Goal: Transaction & Acquisition: Book appointment/travel/reservation

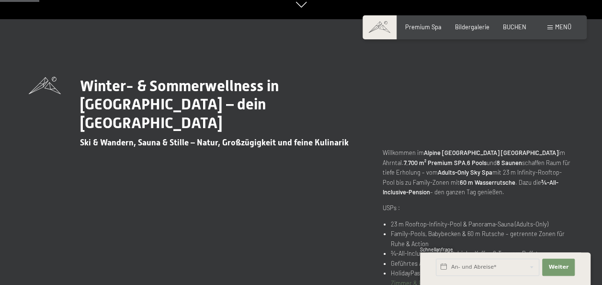
scroll to position [342, 0]
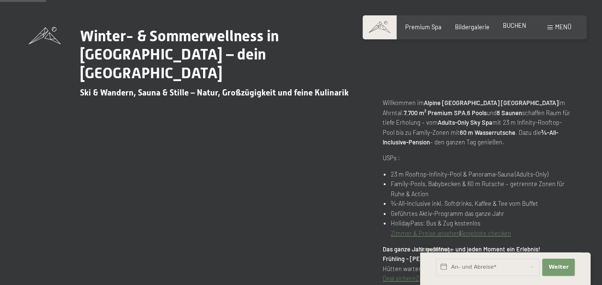
click at [514, 29] on span "BUCHEN" at bounding box center [514, 26] width 23 height 8
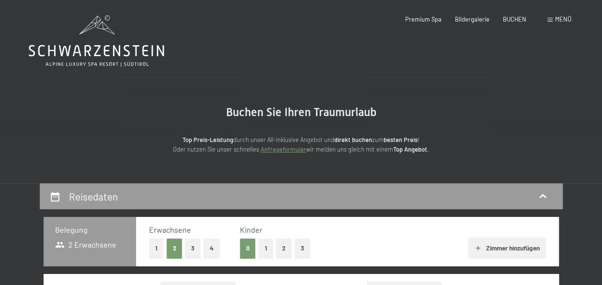
click at [160, 250] on button "1" at bounding box center [156, 248] width 15 height 20
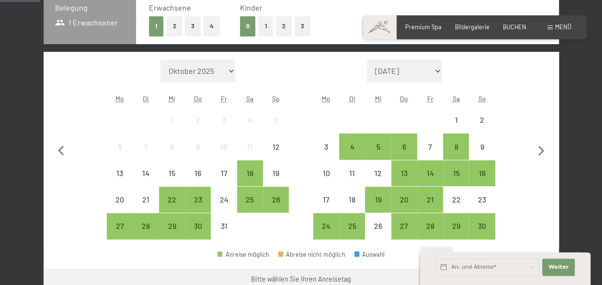
scroll to position [222, 0]
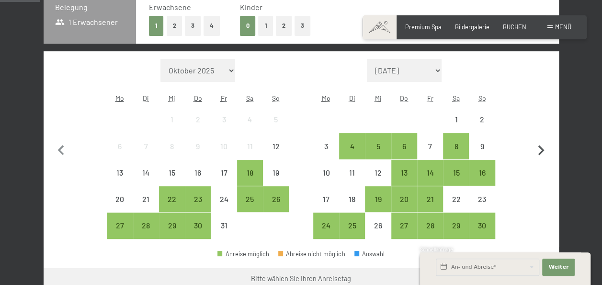
click at [542, 149] on icon "button" at bounding box center [541, 150] width 6 height 10
select select "2025-11-01"
select select "2025-12-01"
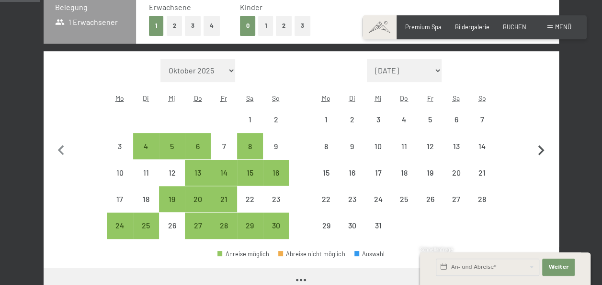
select select "2025-11-01"
select select "2025-12-01"
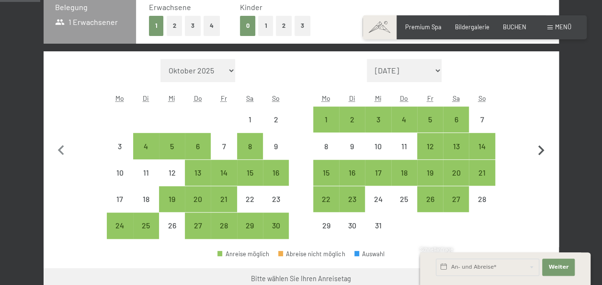
click at [542, 149] on icon "button" at bounding box center [541, 150] width 6 height 10
select select "2025-12-01"
select select "2026-01-01"
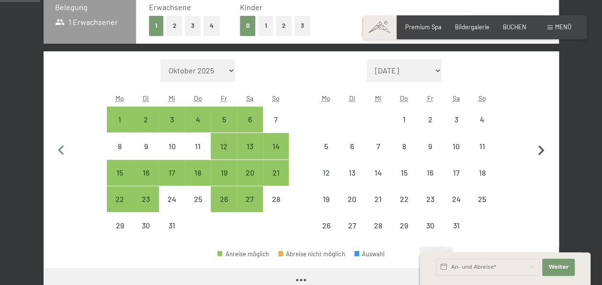
select select "2025-12-01"
select select "2026-01-01"
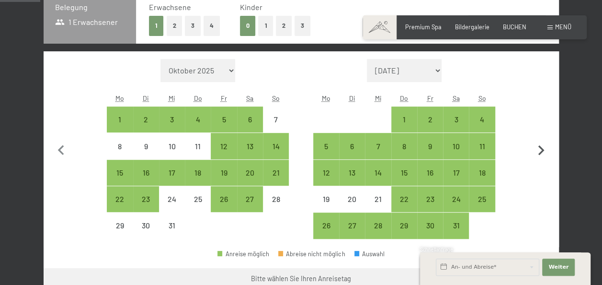
click at [542, 149] on icon "button" at bounding box center [541, 150] width 6 height 10
select select "2026-01-01"
select select "2026-02-01"
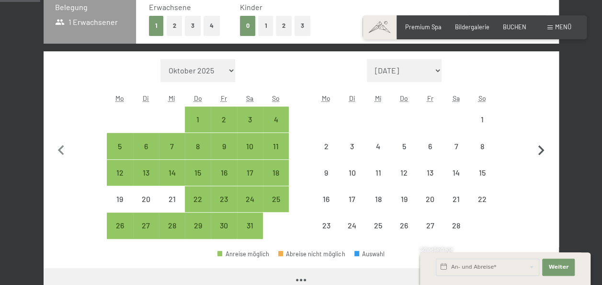
select select "2026-01-01"
select select "2026-02-01"
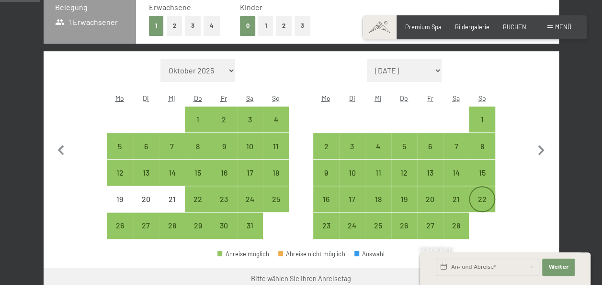
click at [481, 198] on div "22" at bounding box center [482, 207] width 24 height 24
select select "2026-01-01"
select select "2026-02-01"
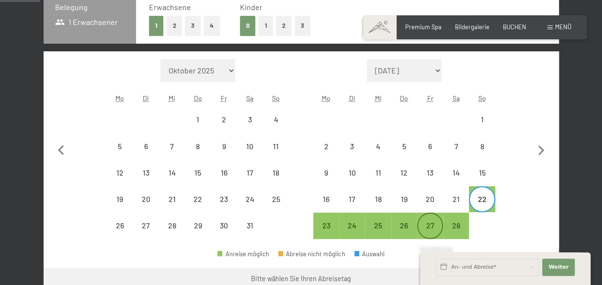
click at [437, 227] on div "27" at bounding box center [430, 233] width 24 height 24
select select "2026-01-01"
select select "2026-02-01"
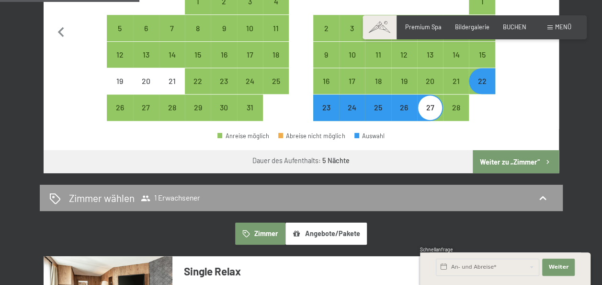
scroll to position [341, 0]
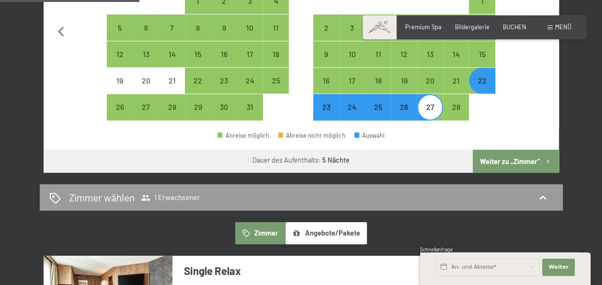
click at [504, 160] on button "Weiter zu „Zimmer“" at bounding box center [516, 160] width 86 height 23
select select "2026-01-01"
select select "2026-02-01"
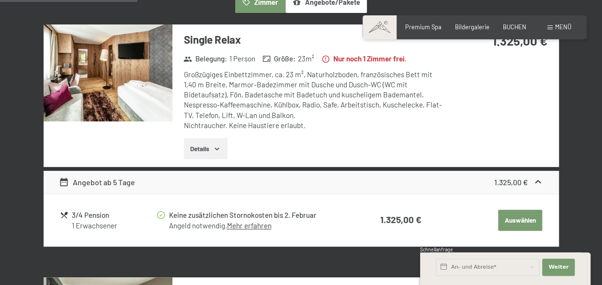
scroll to position [267, 0]
click at [141, 79] on img at bounding box center [108, 72] width 129 height 97
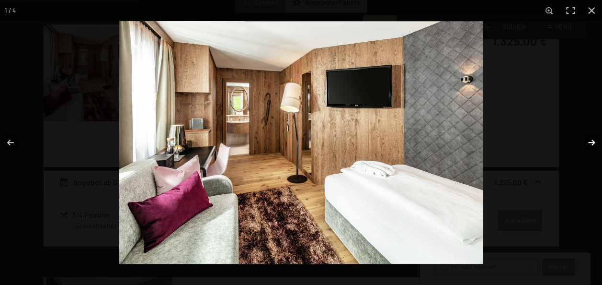
click at [590, 141] on button "button" at bounding box center [586, 142] width 34 height 48
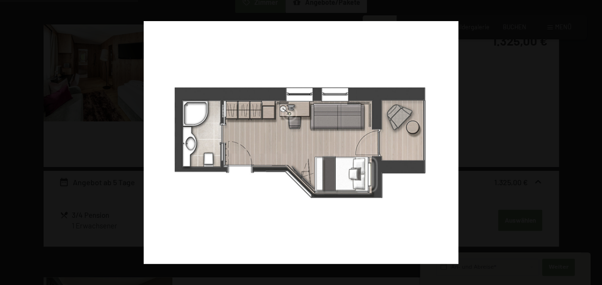
click at [590, 141] on button "button" at bounding box center [586, 142] width 34 height 48
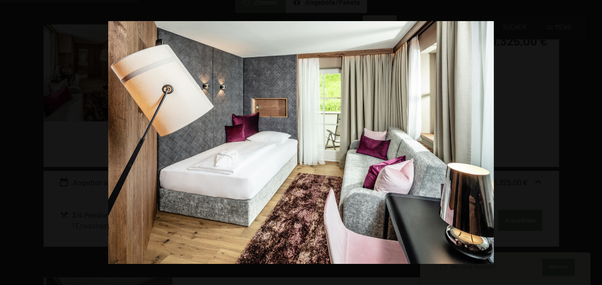
click at [590, 141] on button "button" at bounding box center [586, 142] width 34 height 48
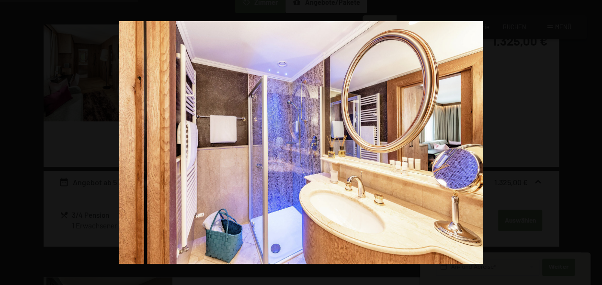
click at [590, 141] on button "button" at bounding box center [586, 142] width 34 height 48
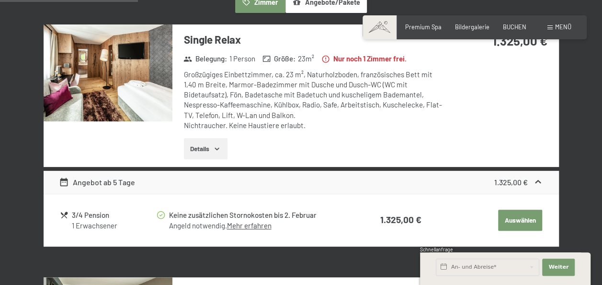
click at [0, 0] on button "button" at bounding box center [0, 0] width 0 height 0
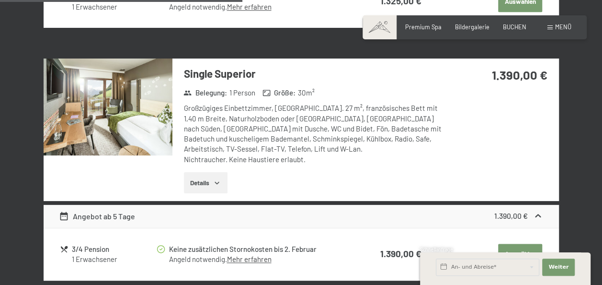
scroll to position [486, 0]
click at [116, 117] on img at bounding box center [108, 106] width 129 height 97
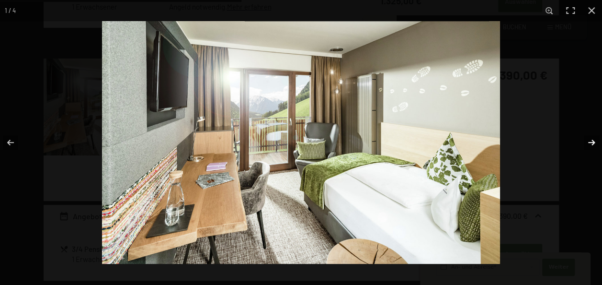
click at [590, 141] on button "button" at bounding box center [586, 142] width 34 height 48
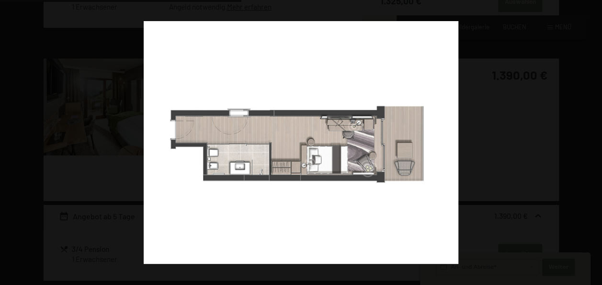
click at [590, 141] on button "button" at bounding box center [586, 142] width 34 height 48
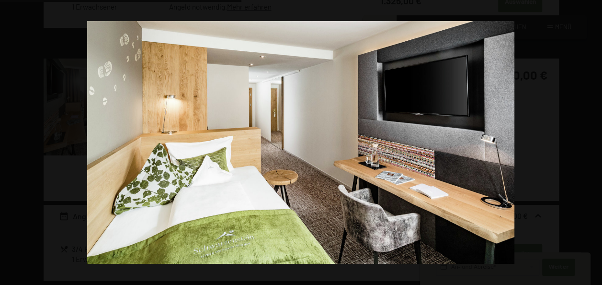
click at [590, 141] on button "button" at bounding box center [586, 142] width 34 height 48
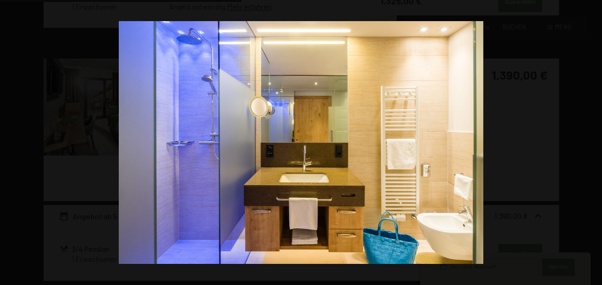
click at [590, 141] on button "button" at bounding box center [586, 142] width 34 height 48
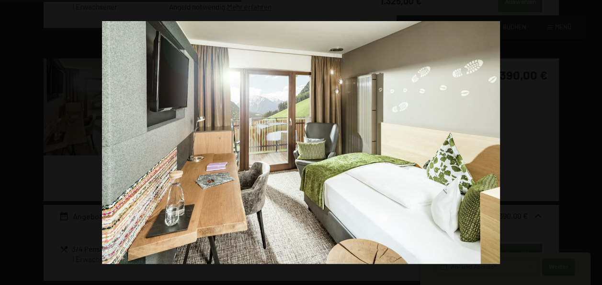
click at [590, 141] on button "button" at bounding box center [586, 142] width 34 height 48
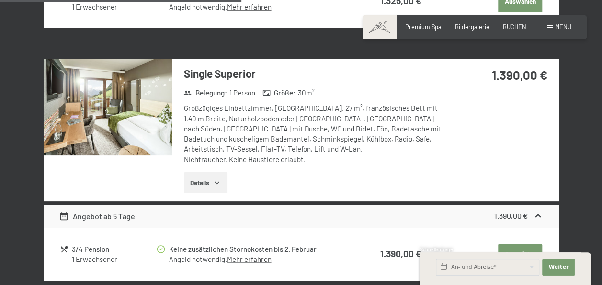
click at [0, 0] on button "button" at bounding box center [0, 0] width 0 height 0
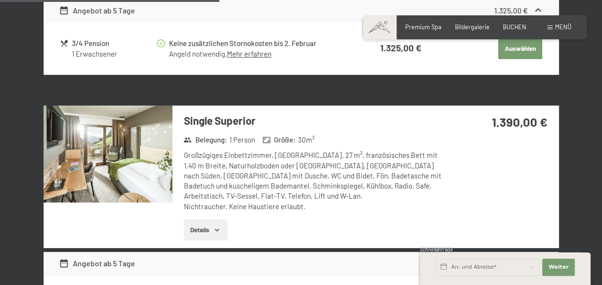
scroll to position [441, 0]
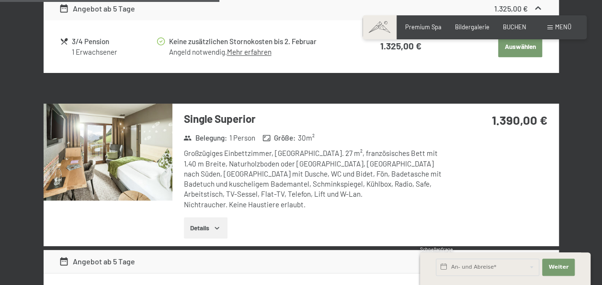
click at [205, 226] on button "Details" at bounding box center [206, 227] width 44 height 21
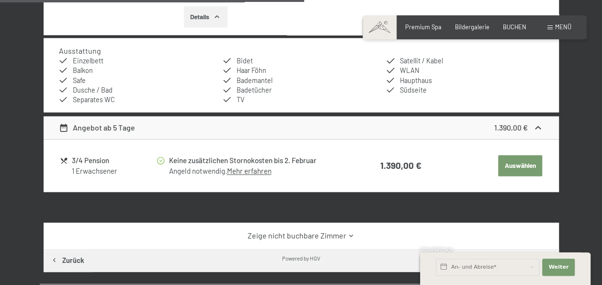
scroll to position [652, 0]
click at [512, 166] on button "Auswählen" at bounding box center [520, 165] width 44 height 21
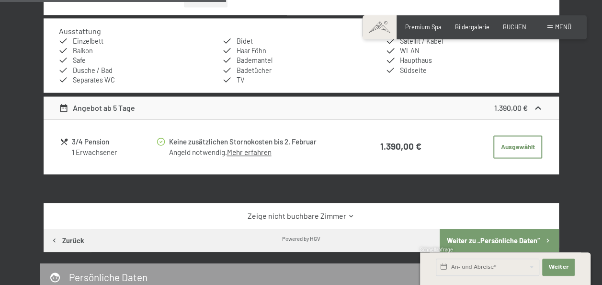
scroll to position [672, 0]
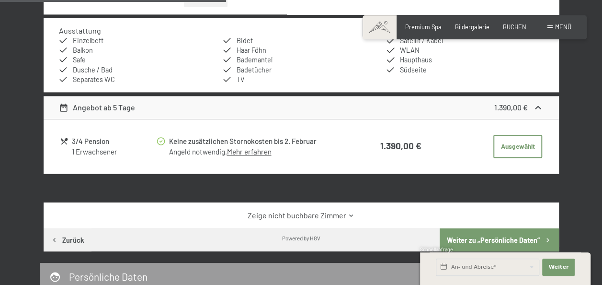
click at [351, 217] on icon at bounding box center [351, 215] width 7 height 7
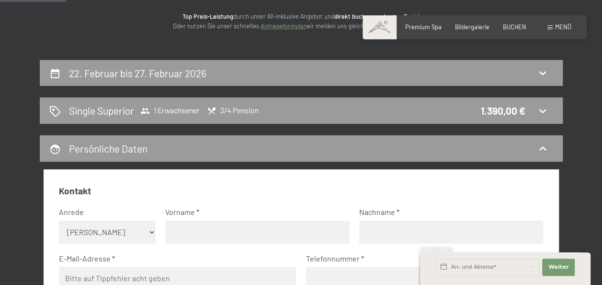
scroll to position [123, 0]
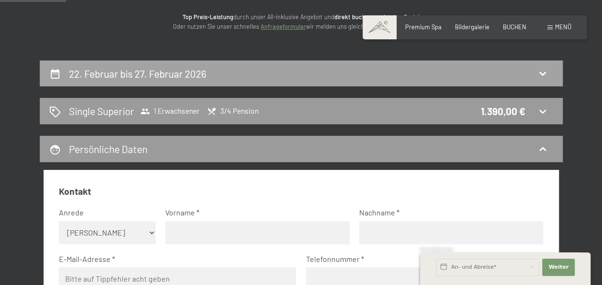
click at [224, 75] on div "22. Februar bis 27. Februar 2026" at bounding box center [301, 74] width 504 height 14
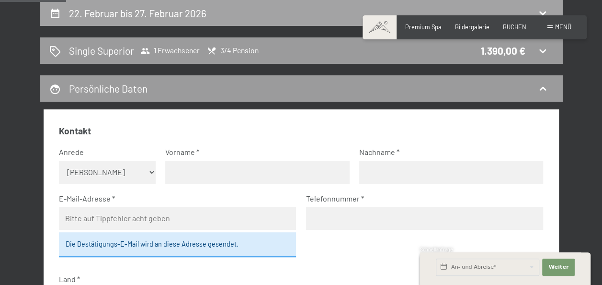
select select "2026-01-01"
select select "2026-02-01"
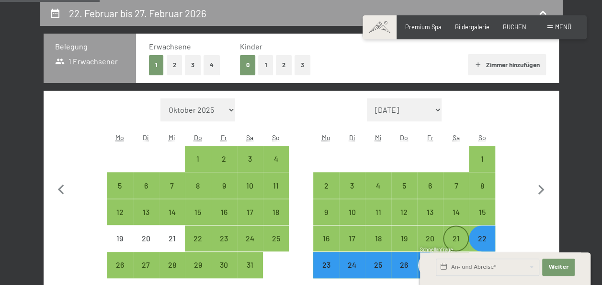
click at [457, 235] on div "21" at bounding box center [456, 246] width 24 height 24
select select "2026-01-01"
select select "2026-02-01"
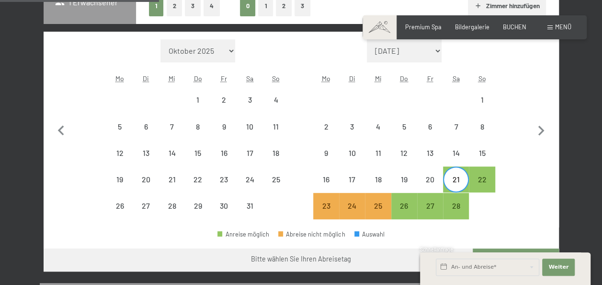
scroll to position [242, 0]
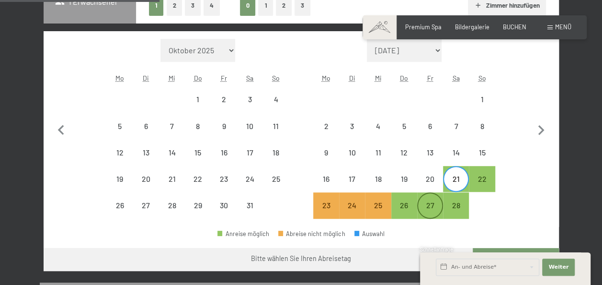
click at [428, 209] on div "27" at bounding box center [430, 213] width 24 height 24
select select "2026-01-01"
select select "2026-02-01"
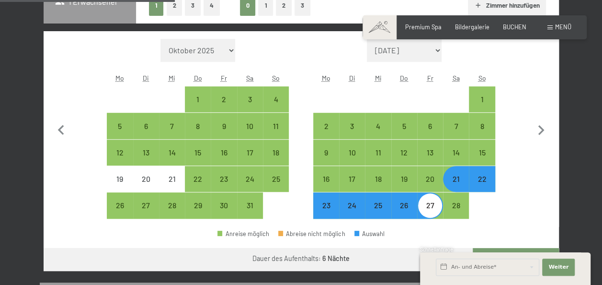
scroll to position [294, 0]
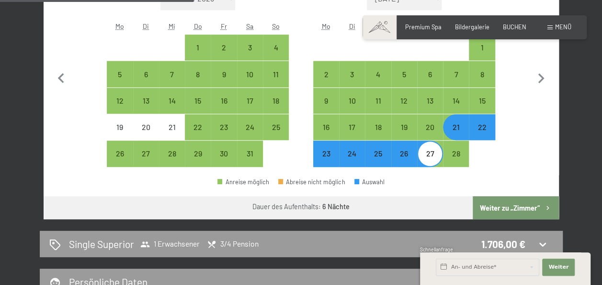
click at [506, 210] on button "Weiter zu „Zimmer“" at bounding box center [516, 207] width 86 height 23
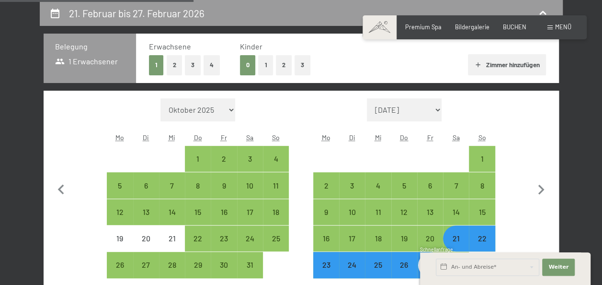
select select "2026-01-01"
select select "2026-02-01"
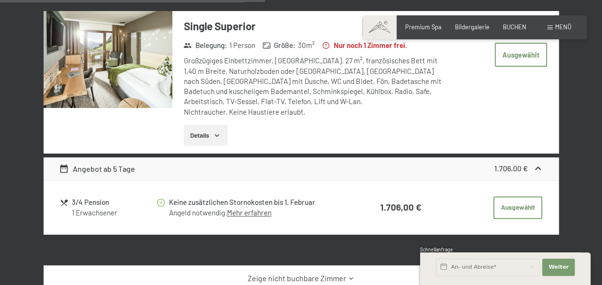
scroll to position [535, 0]
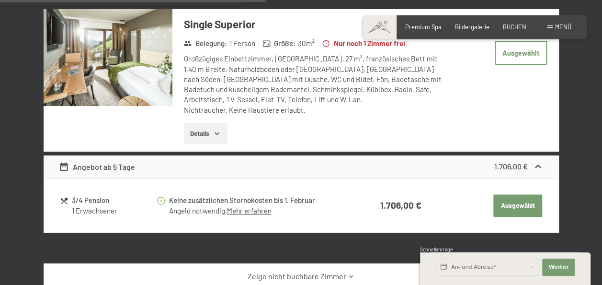
click at [511, 206] on button "Ausgewählt" at bounding box center [517, 205] width 49 height 23
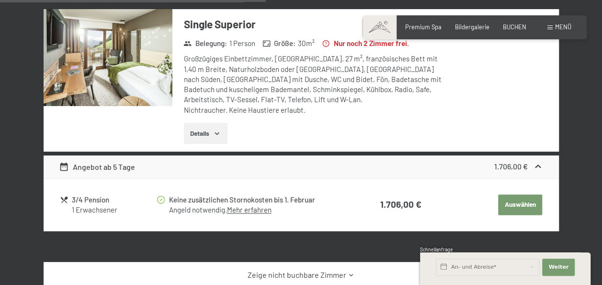
click at [511, 206] on button "Auswählen" at bounding box center [520, 204] width 44 height 21
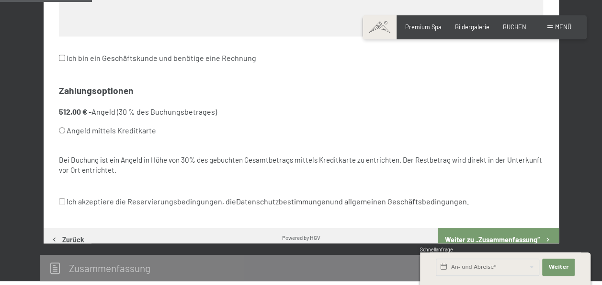
scroll to position [183, 0]
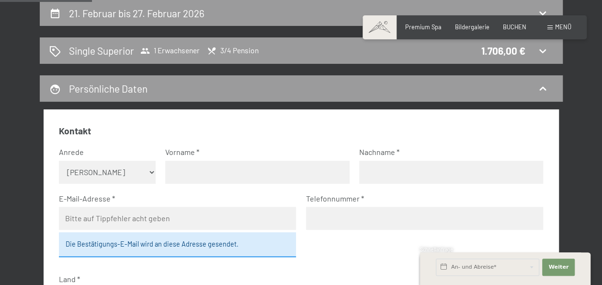
click at [151, 172] on select "Keine Angabe Frau Herr" at bounding box center [107, 171] width 97 height 23
select select "f"
click at [59, 160] on select "Keine Angabe Frau Herr" at bounding box center [107, 171] width 97 height 23
click at [189, 168] on input "text" at bounding box center [257, 171] width 184 height 23
type input "Renata"
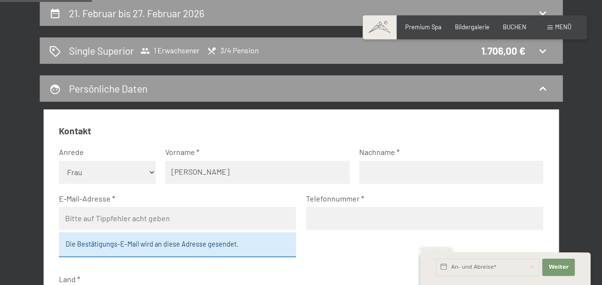
type input "Bürgler"
type input "renata.buergler@gmail.com"
type input "0767011369"
select select "CHE"
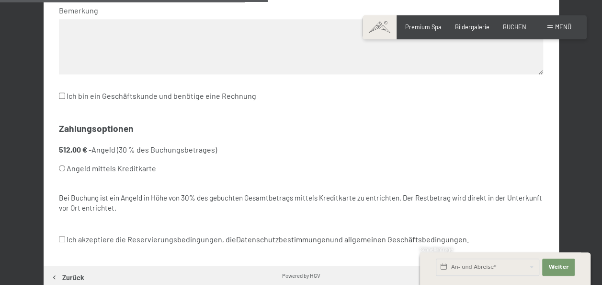
scroll to position [497, 0]
click at [60, 168] on input "Angeld mittels Kreditkarte" at bounding box center [62, 168] width 6 height 6
radio input "true"
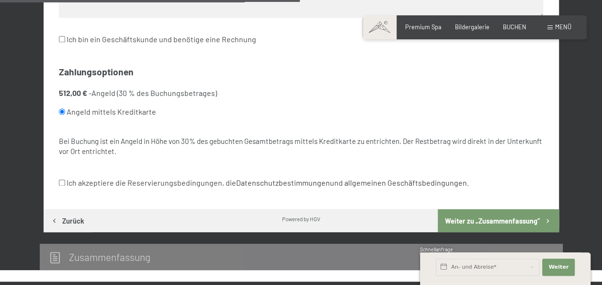
scroll to position [555, 0]
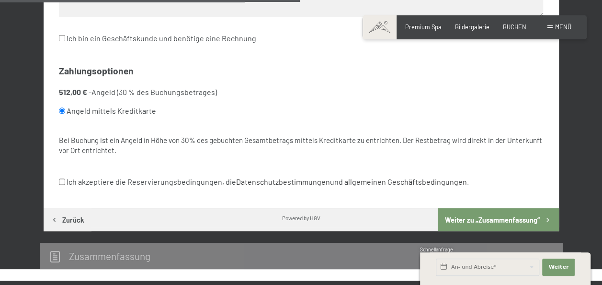
click at [63, 182] on input "Ich akzeptiere die Reservierungsbedingungen, die Datenschutzbestimmungen und al…" at bounding box center [62, 181] width 6 height 6
checkbox input "true"
click at [61, 110] on input "Angeld mittels Kreditkarte" at bounding box center [62, 110] width 6 height 6
click at [475, 222] on button "Weiter zu „Zusammen­fassung“" at bounding box center [498, 219] width 121 height 23
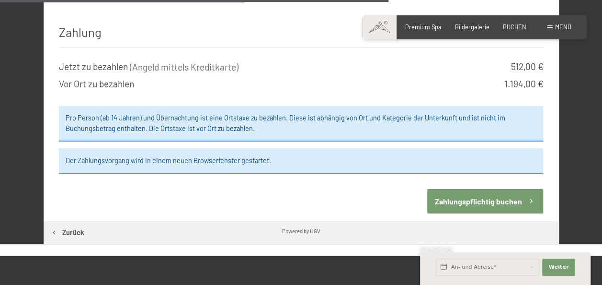
scroll to position [886, 0]
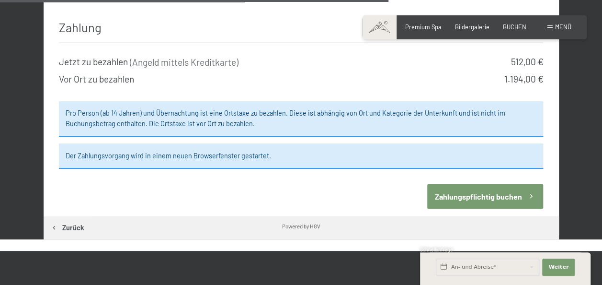
click at [474, 184] on button "Zahlungspflichtig buchen" at bounding box center [485, 196] width 116 height 24
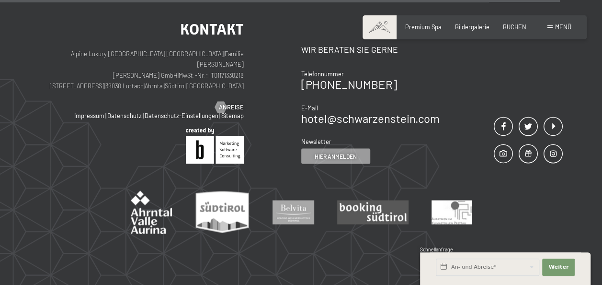
scroll to position [810, 0]
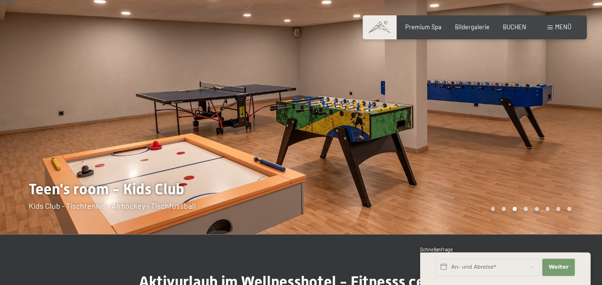
click at [258, 154] on div at bounding box center [150, 77] width 301 height 311
click at [547, 122] on div at bounding box center [451, 77] width 301 height 311
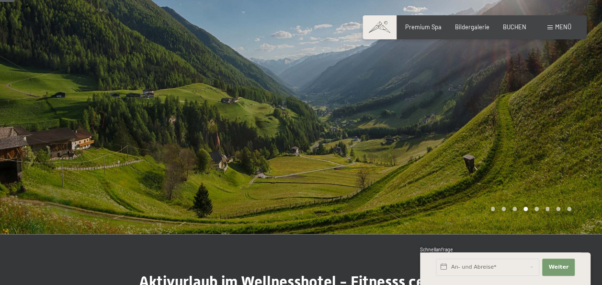
click at [547, 122] on div at bounding box center [451, 77] width 301 height 311
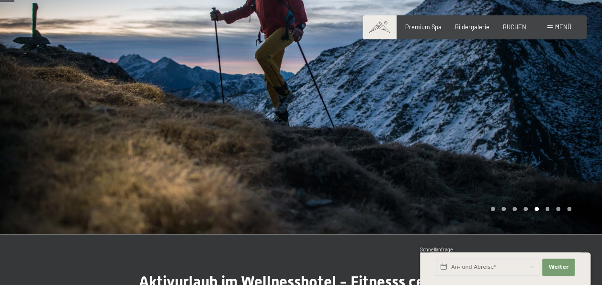
click at [547, 122] on div at bounding box center [451, 77] width 301 height 311
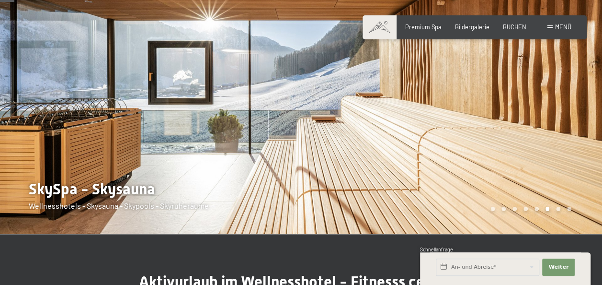
click at [547, 122] on div at bounding box center [451, 77] width 301 height 311
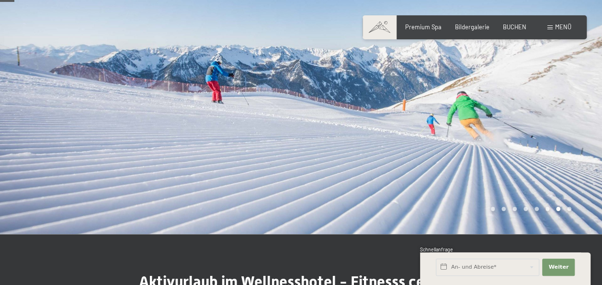
click at [547, 122] on div at bounding box center [451, 77] width 301 height 311
